Goal: Transaction & Acquisition: Purchase product/service

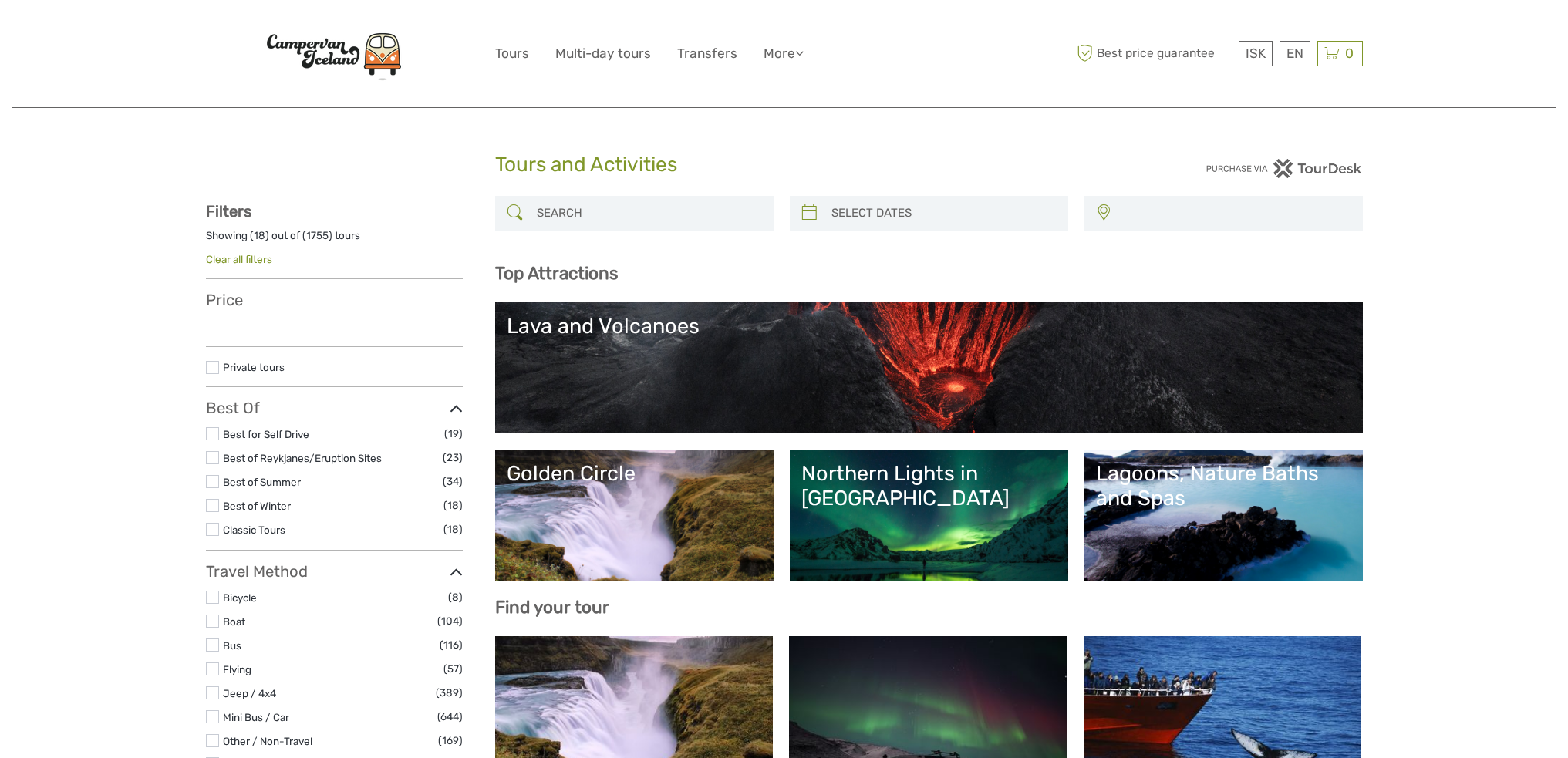
select select
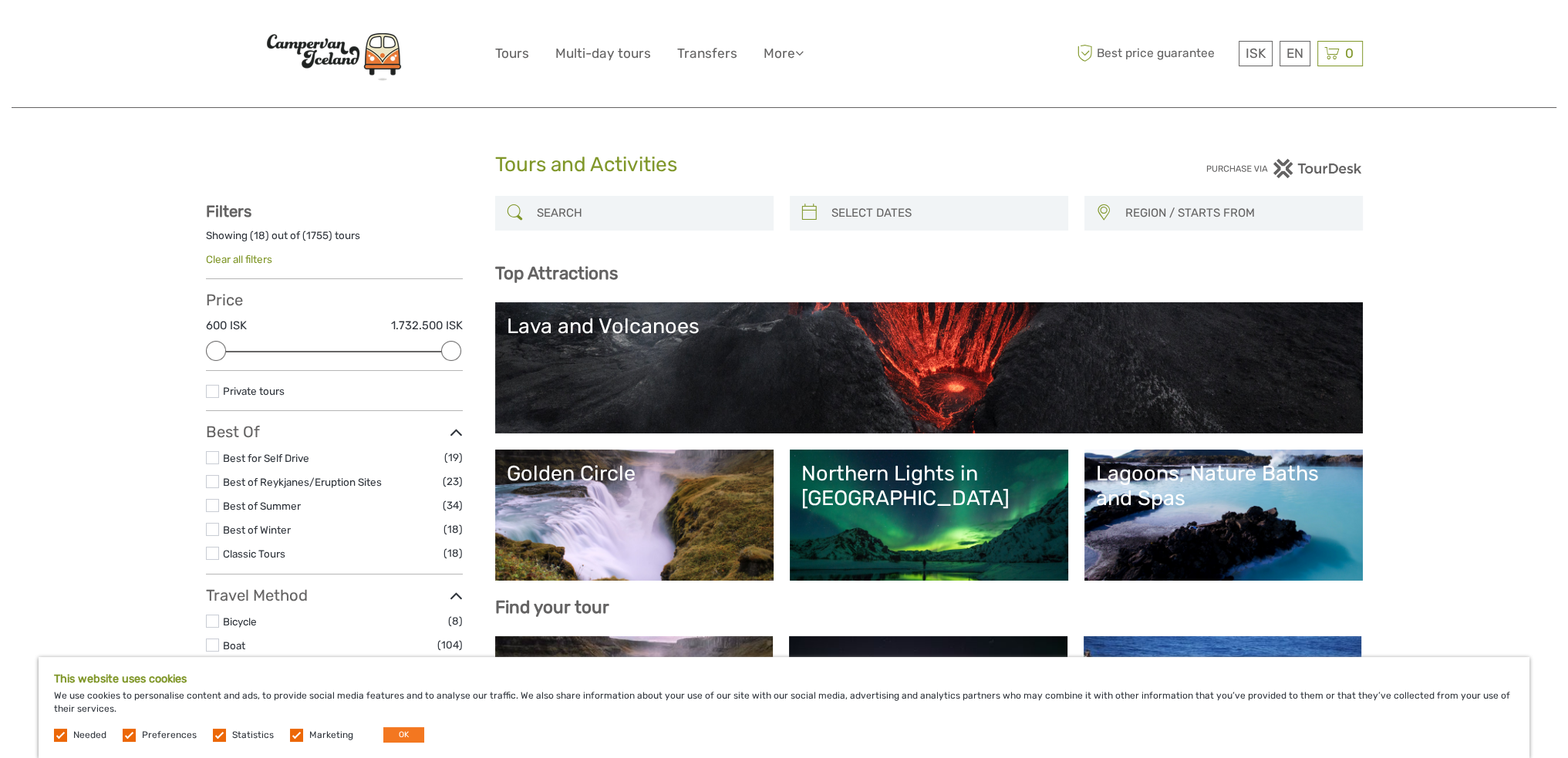
click at [568, 203] on input "search" at bounding box center [648, 213] width 236 height 27
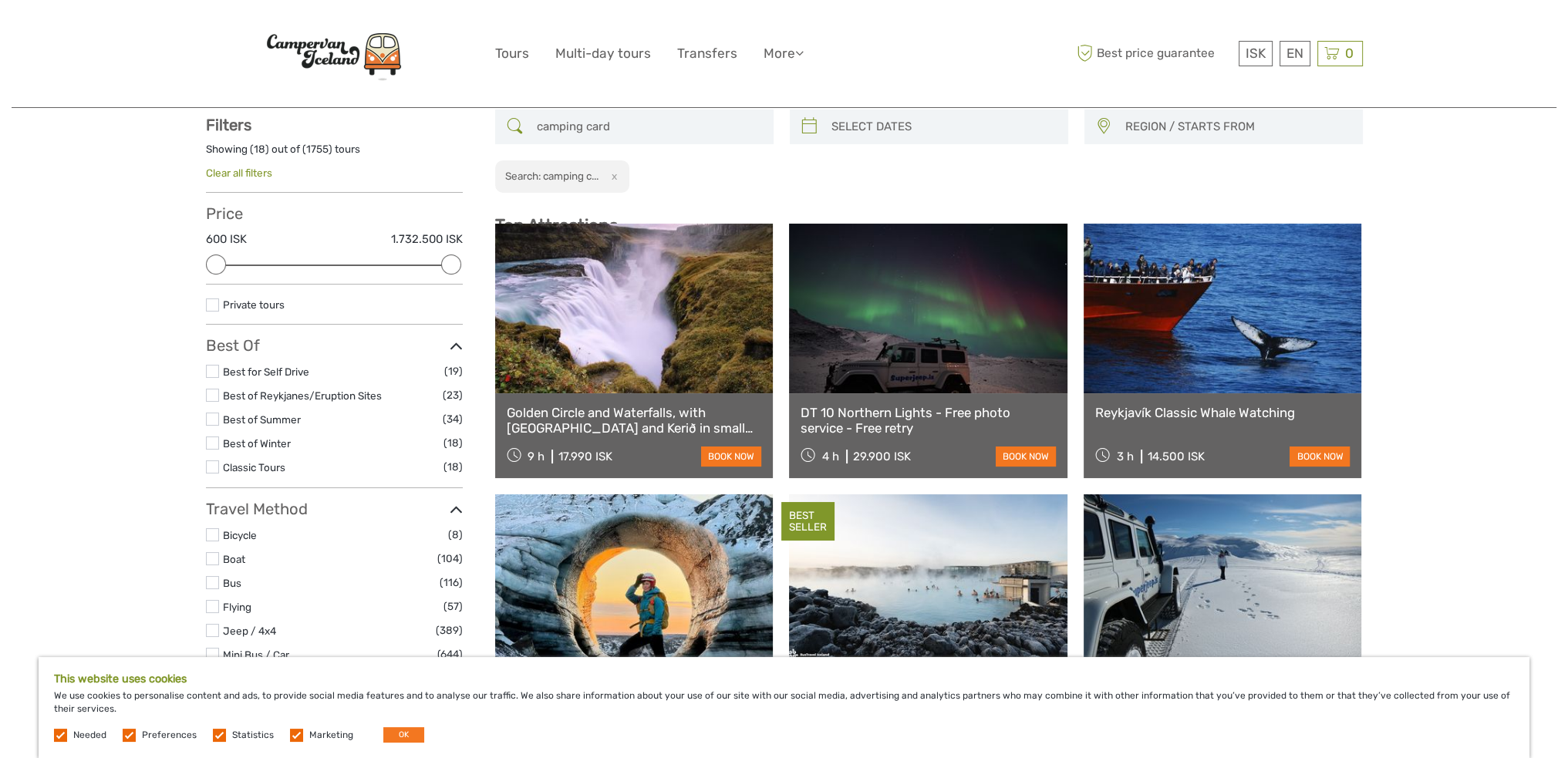
scroll to position [87, 0]
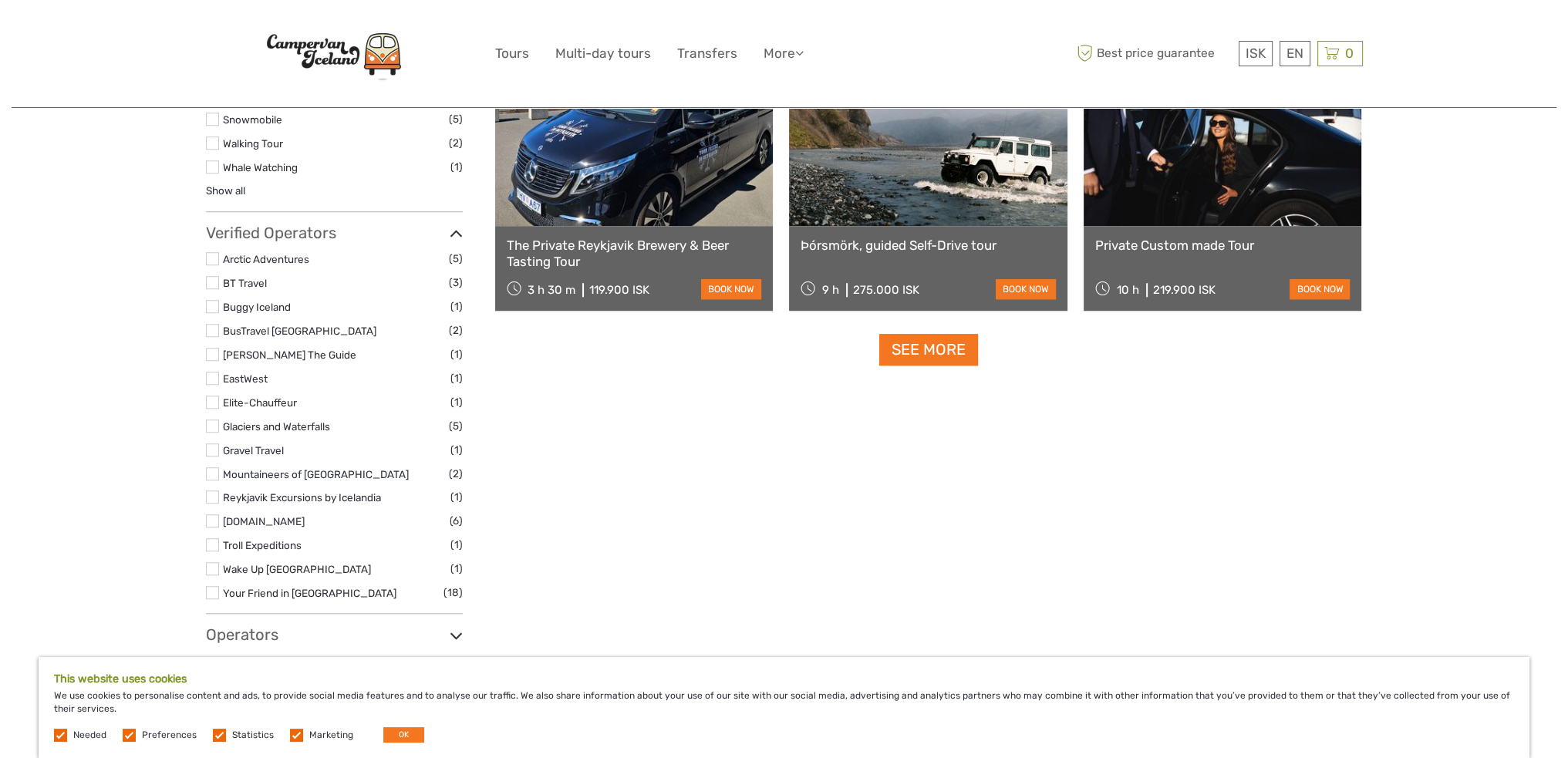
scroll to position [1629, 0]
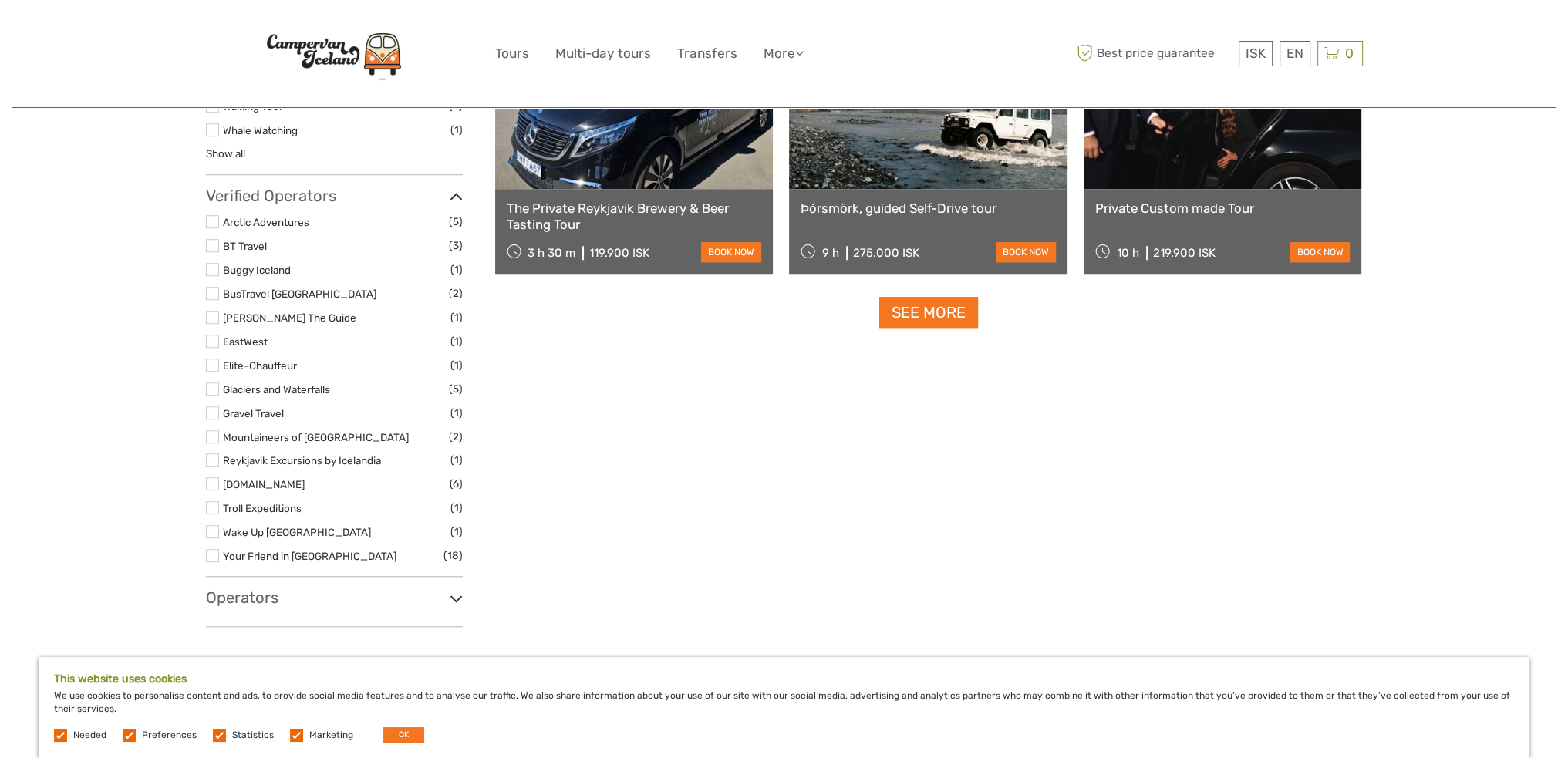
type input "camping card"
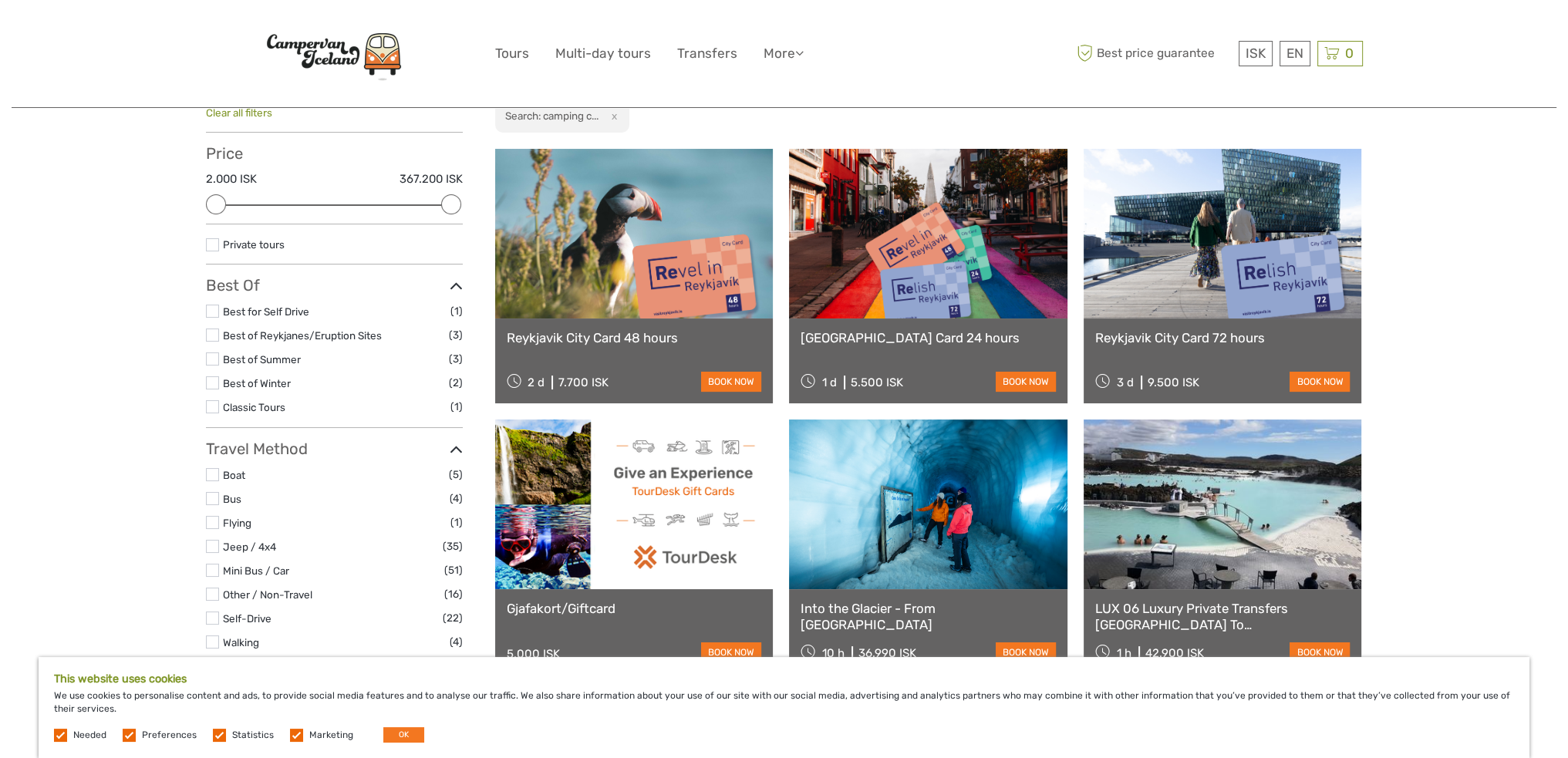
scroll to position [0, 0]
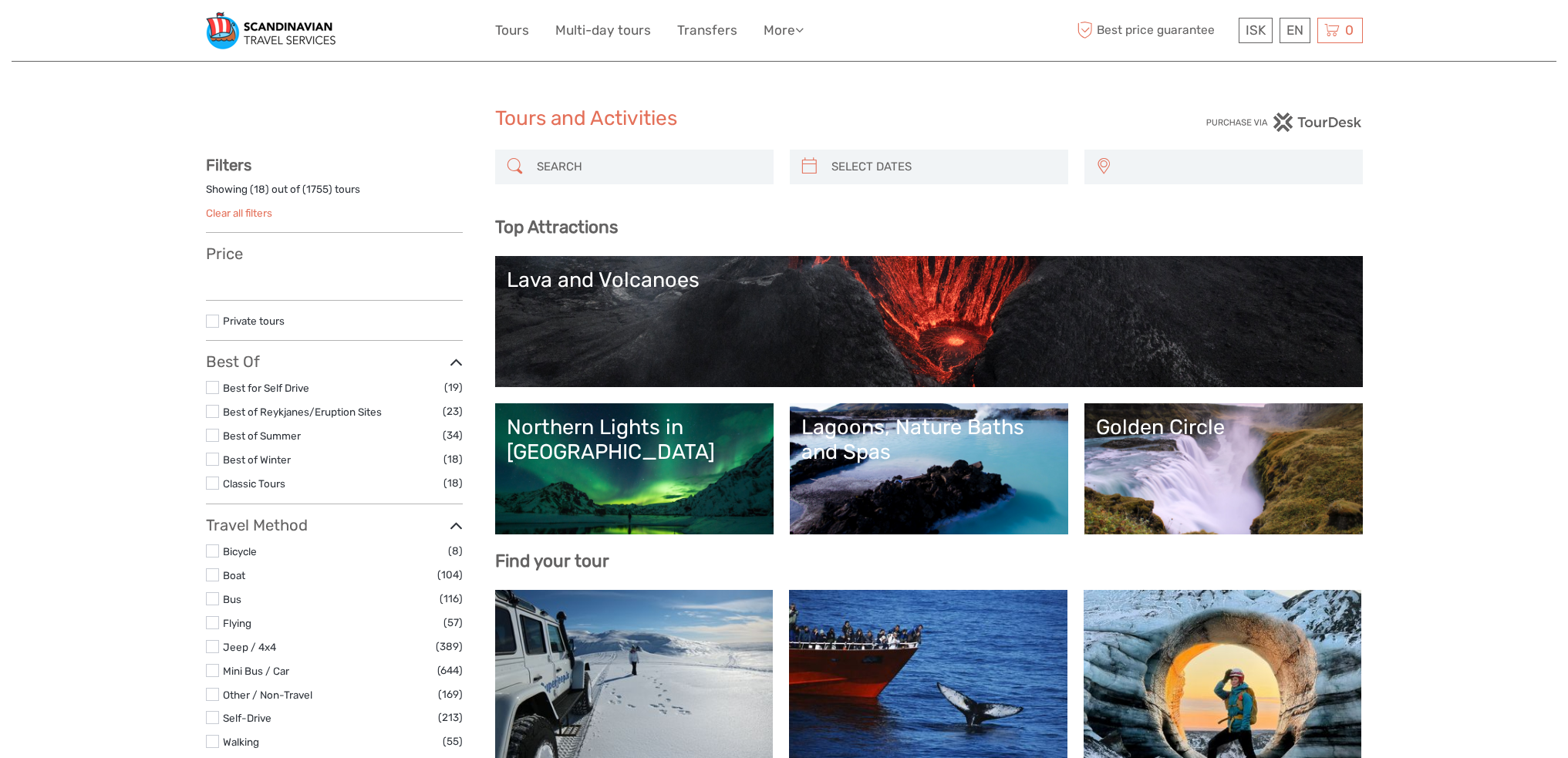
select select
